Goal: Navigation & Orientation: Go to known website

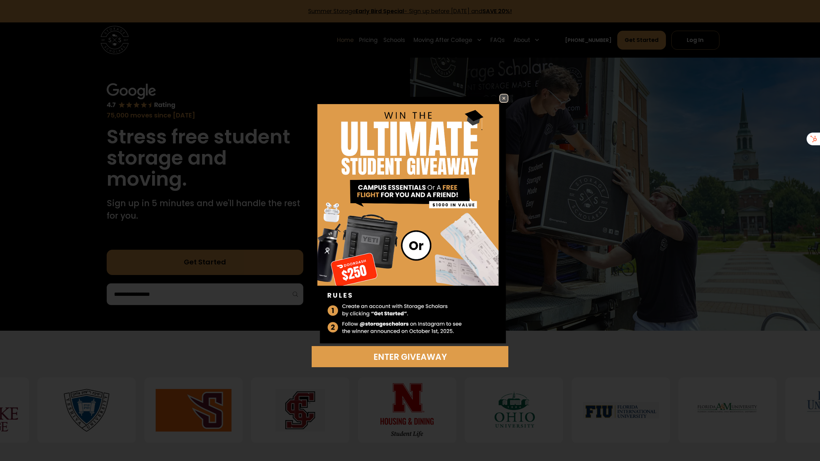
click at [503, 98] on img at bounding box center [504, 99] width 8 height 8
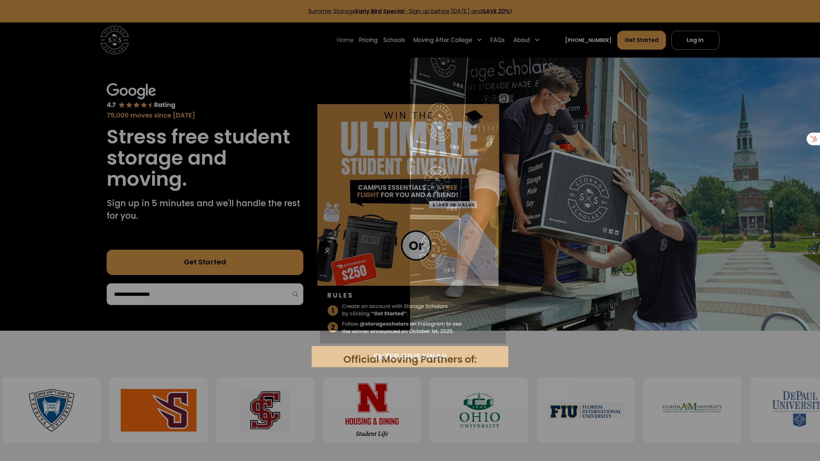
click at [503, 98] on img at bounding box center [504, 99] width 8 height 8
